Goal: Transaction & Acquisition: Purchase product/service

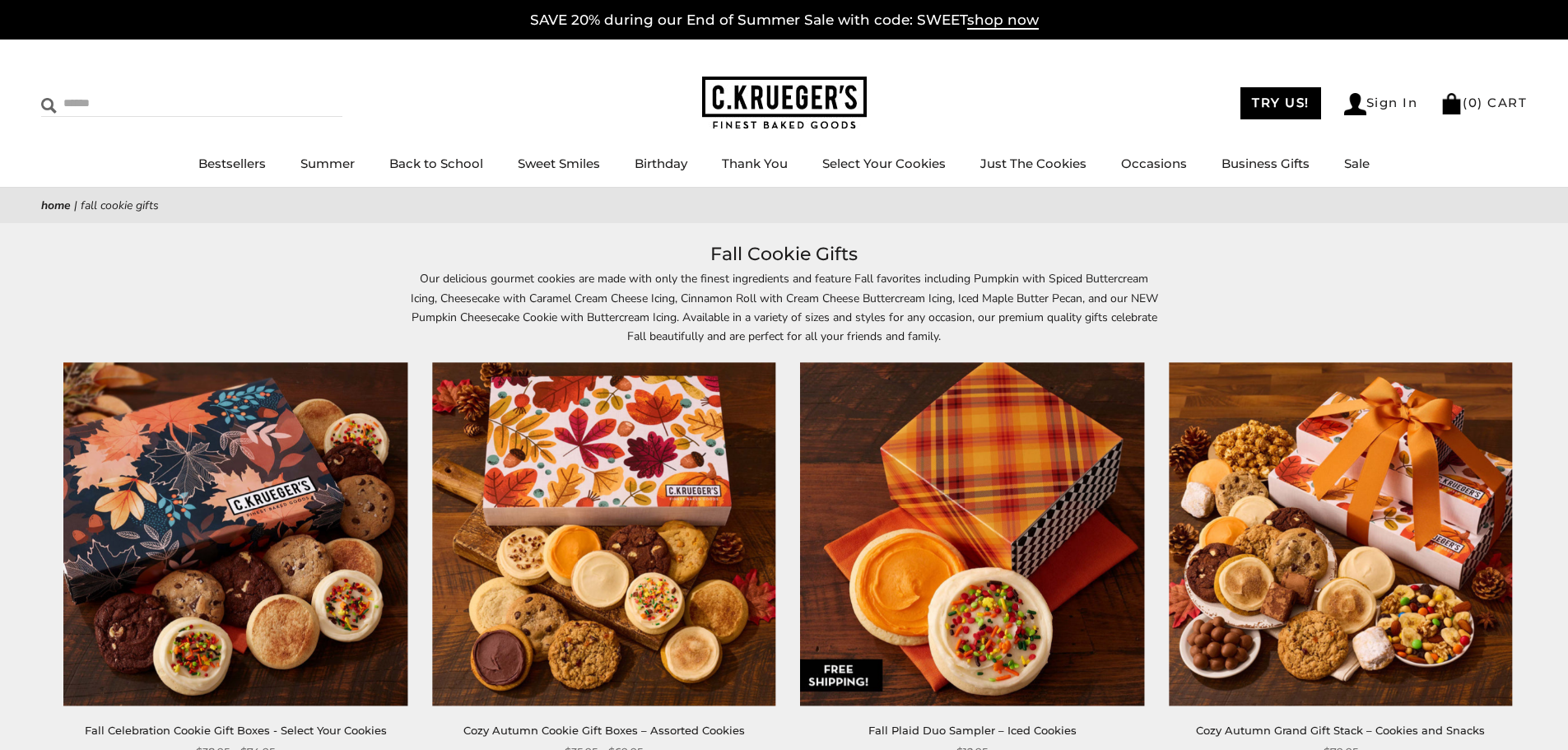
click at [102, 104] on input "Search" at bounding box center [140, 103] width 196 height 25
type input "****"
click at [298, 91] on input "******" at bounding box center [320, 102] width 44 height 23
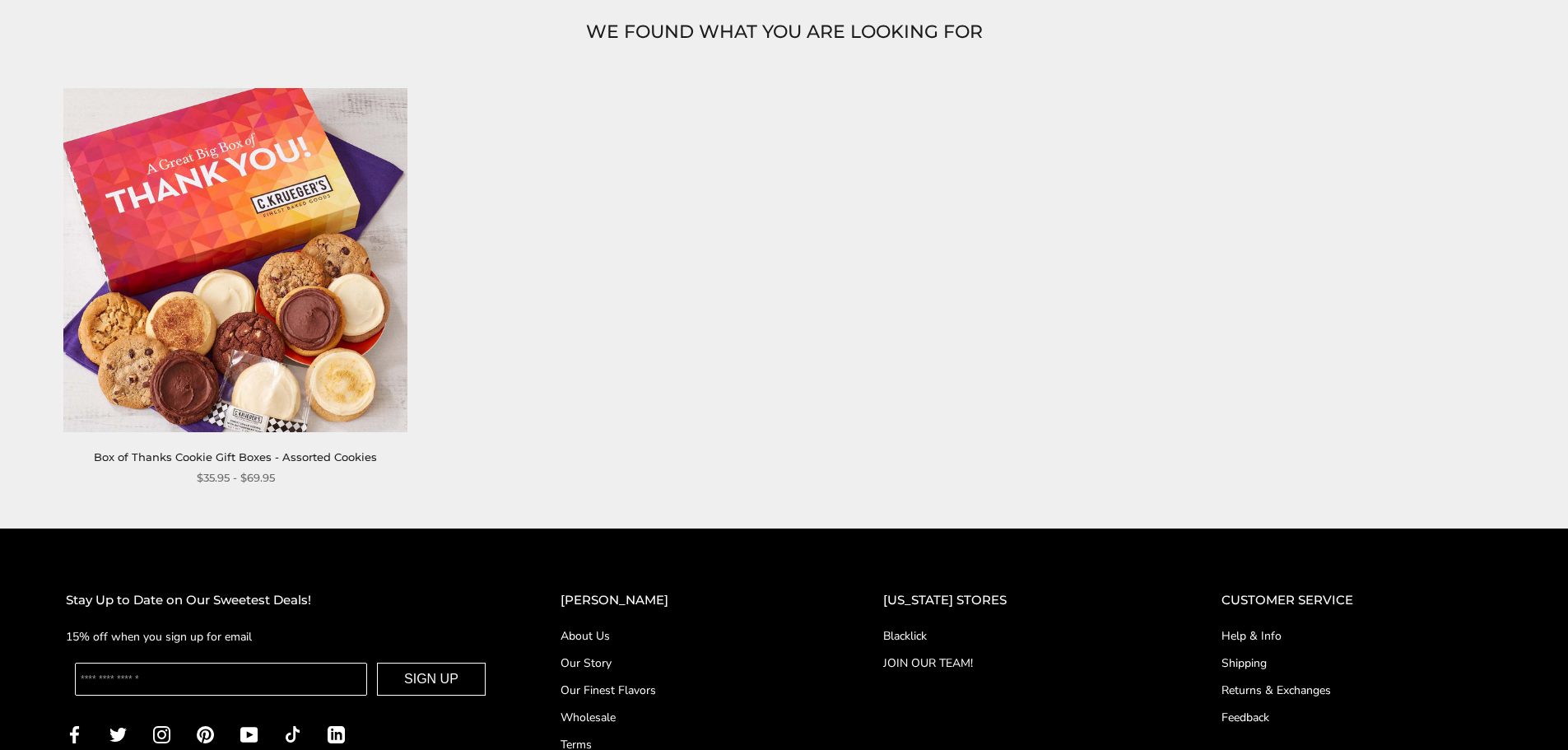
click at [275, 338] on img at bounding box center [236, 259] width 343 height 343
